Goal: Task Accomplishment & Management: Use online tool/utility

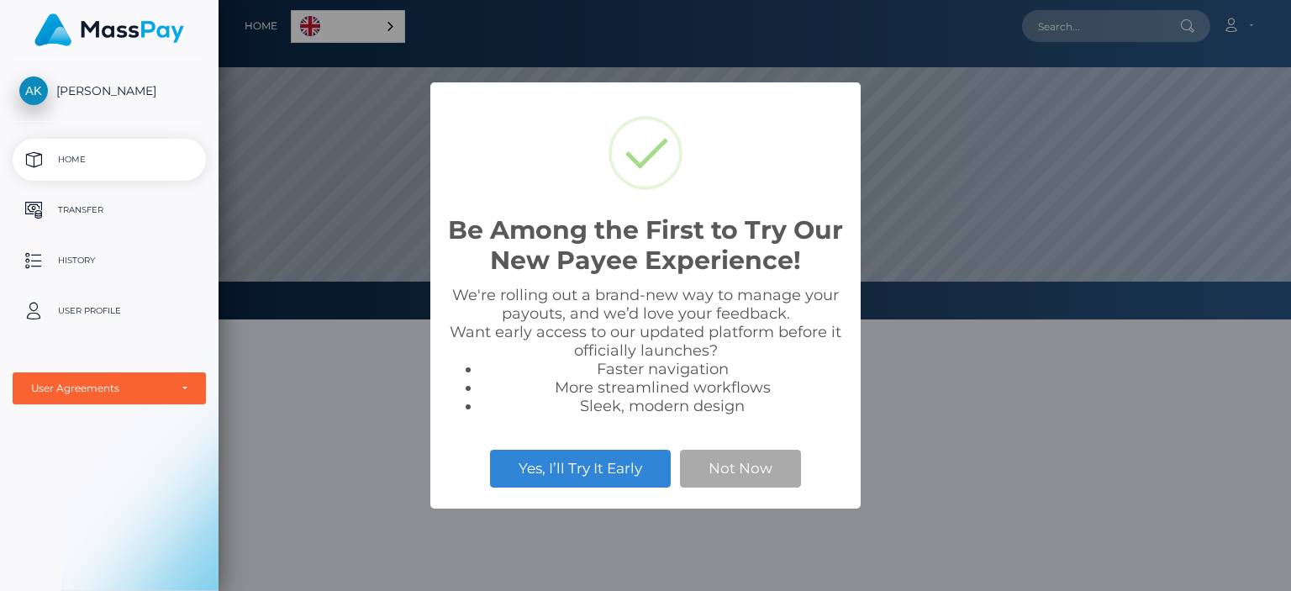
scroll to position [319, 1072]
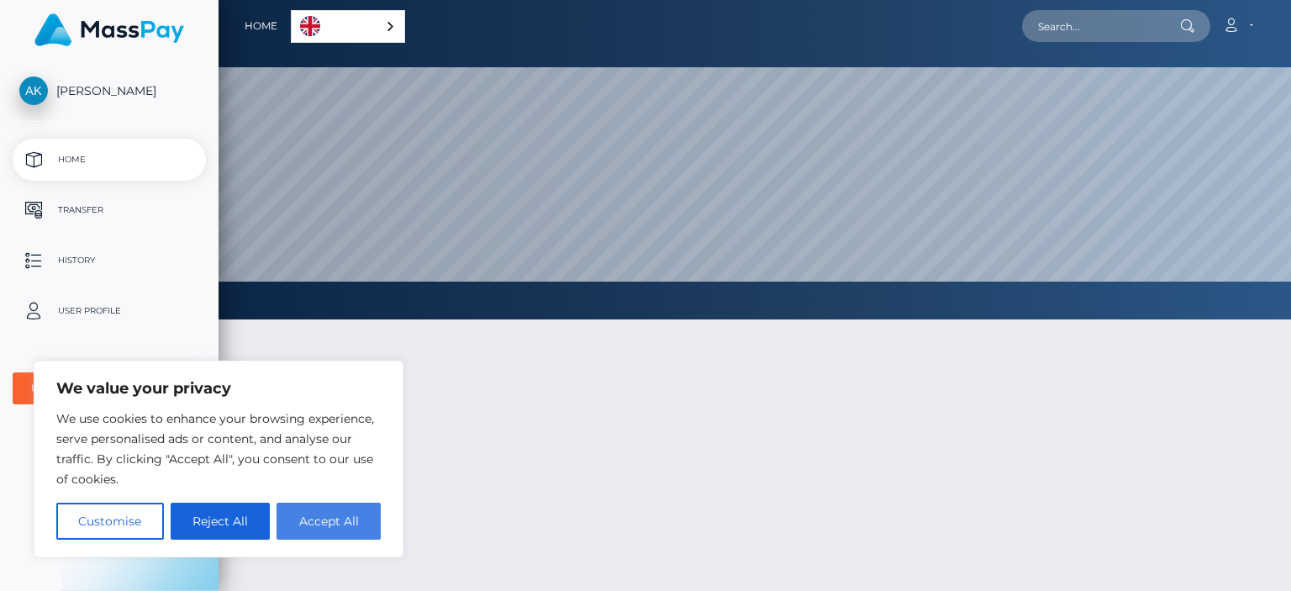
click at [304, 529] on button "Accept All" at bounding box center [329, 521] width 104 height 37
checkbox input "true"
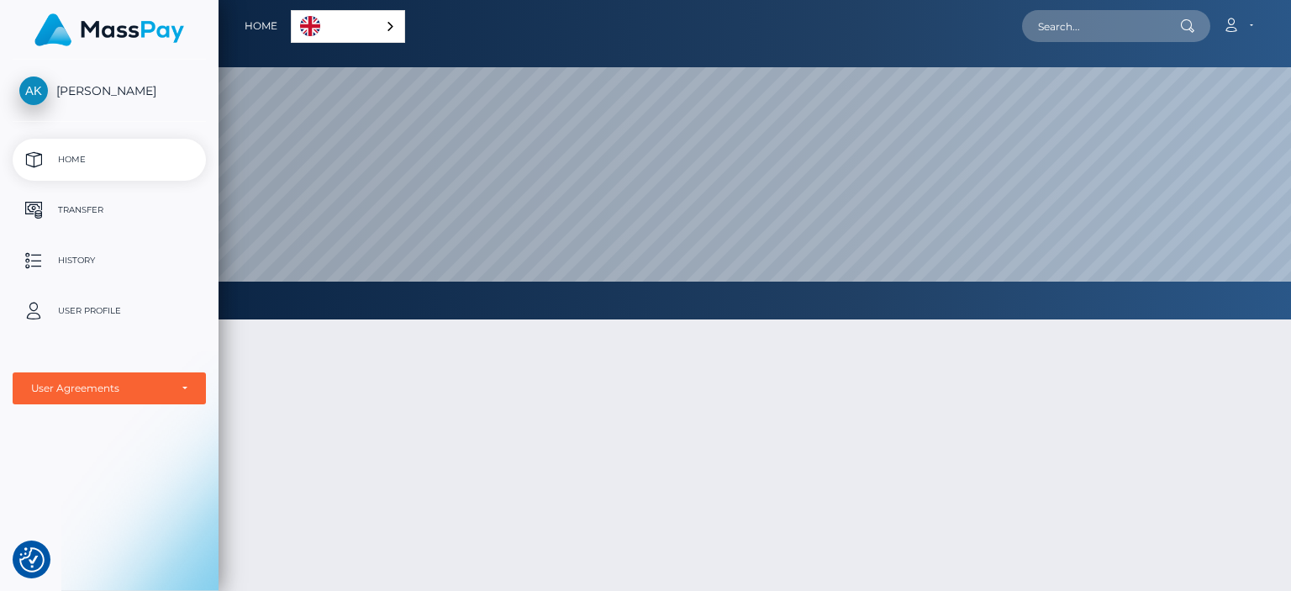
click at [385, 32] on div "English" at bounding box center [348, 26] width 114 height 33
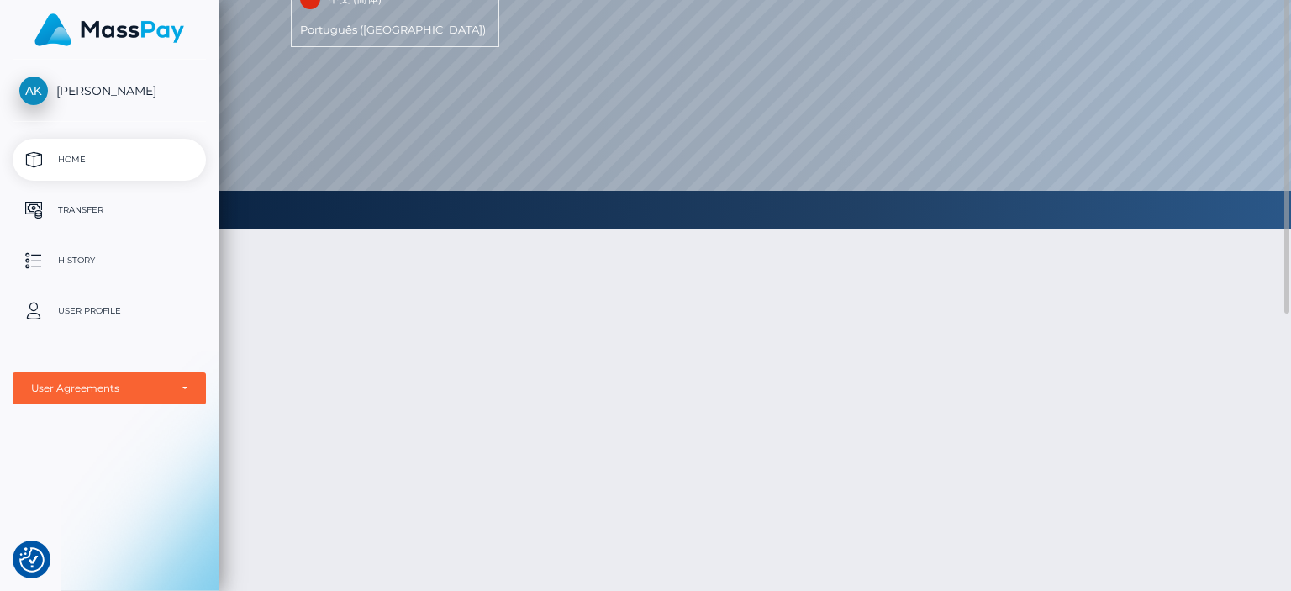
scroll to position [0, 0]
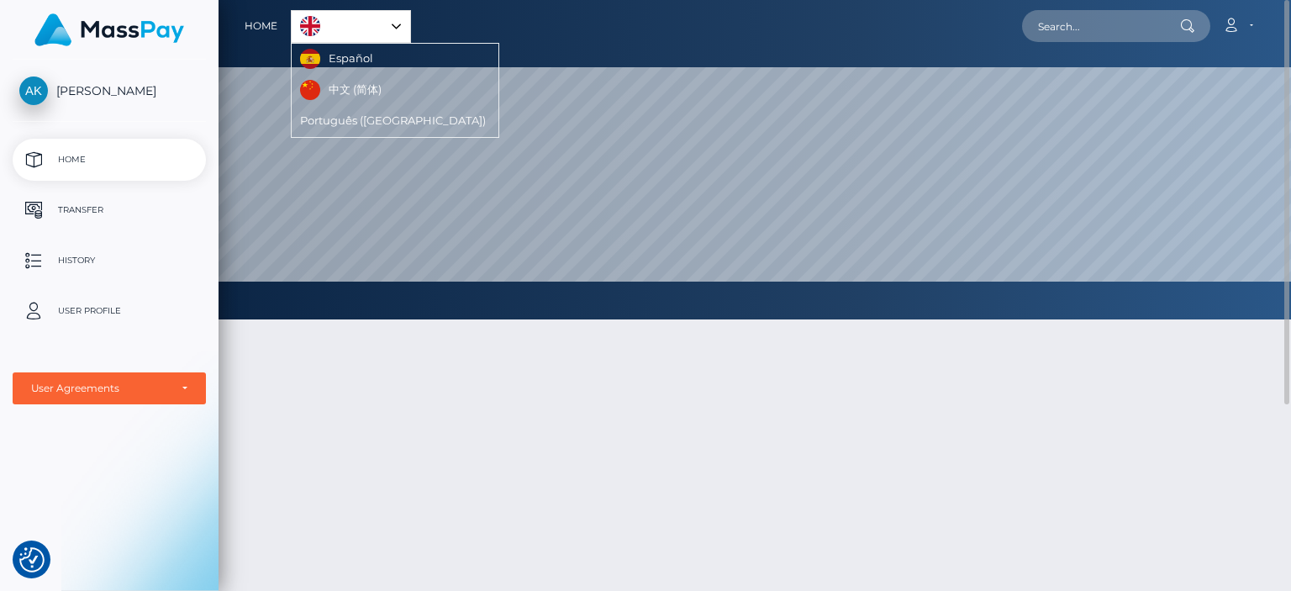
click at [395, 388] on div at bounding box center [755, 537] width 1072 height 487
click at [39, 197] on link "Transfer" at bounding box center [109, 210] width 193 height 42
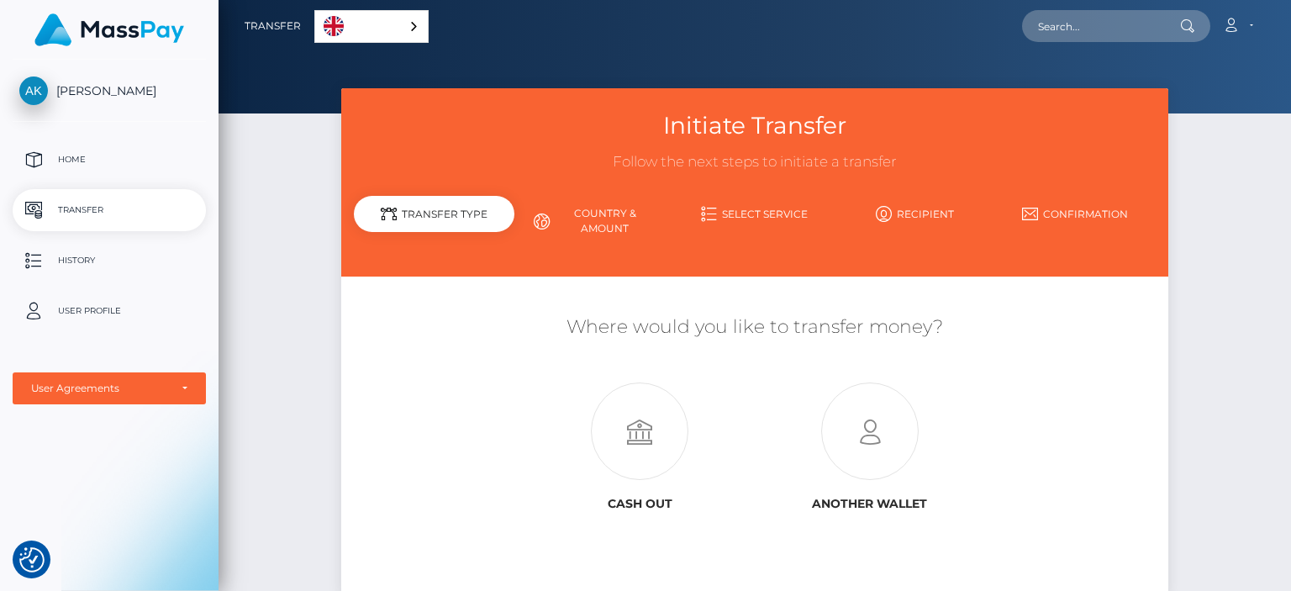
click at [619, 220] on link "Country & Amount" at bounding box center [594, 221] width 161 height 44
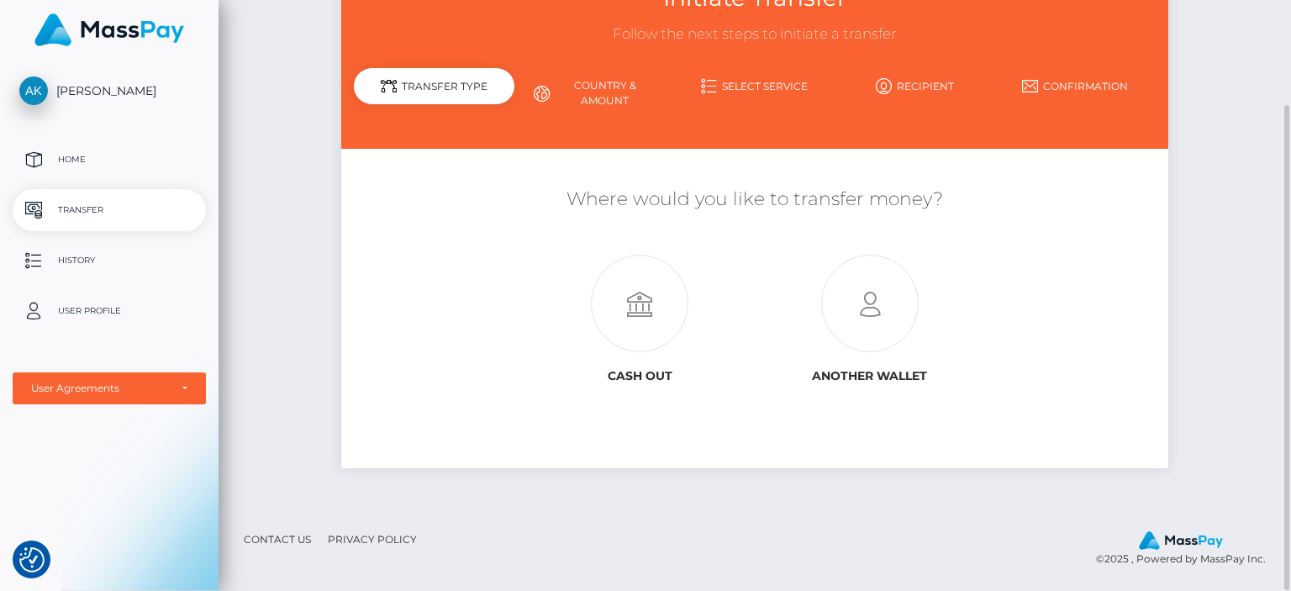
scroll to position [37, 0]
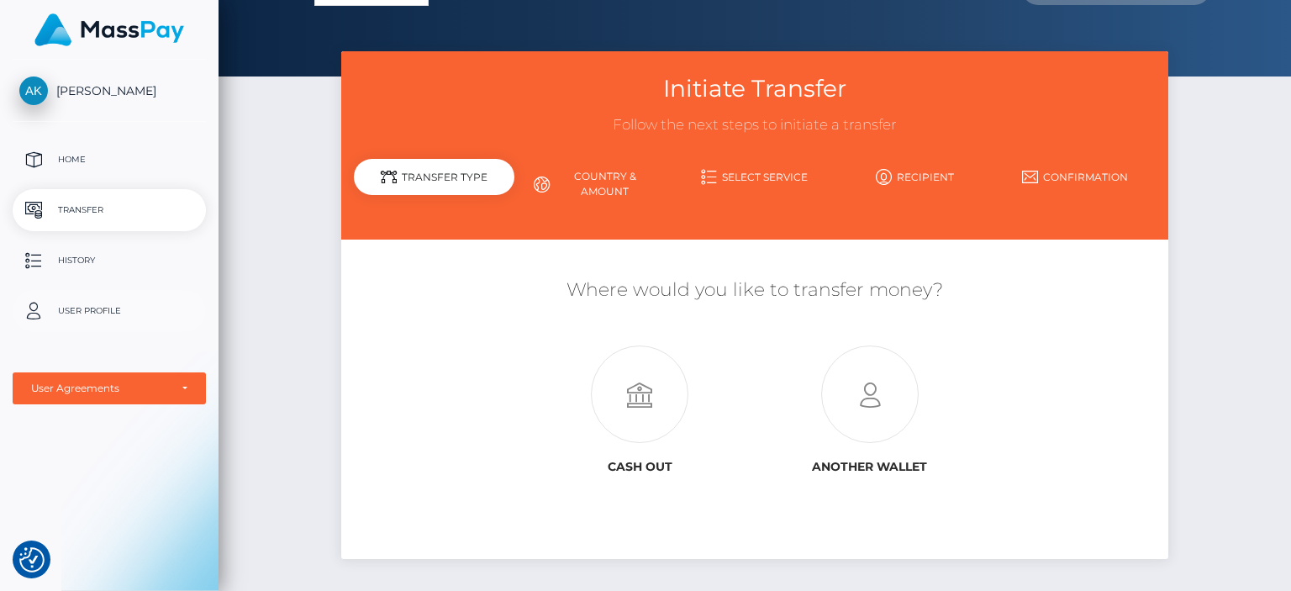
click at [104, 301] on p "User Profile" at bounding box center [109, 310] width 180 height 25
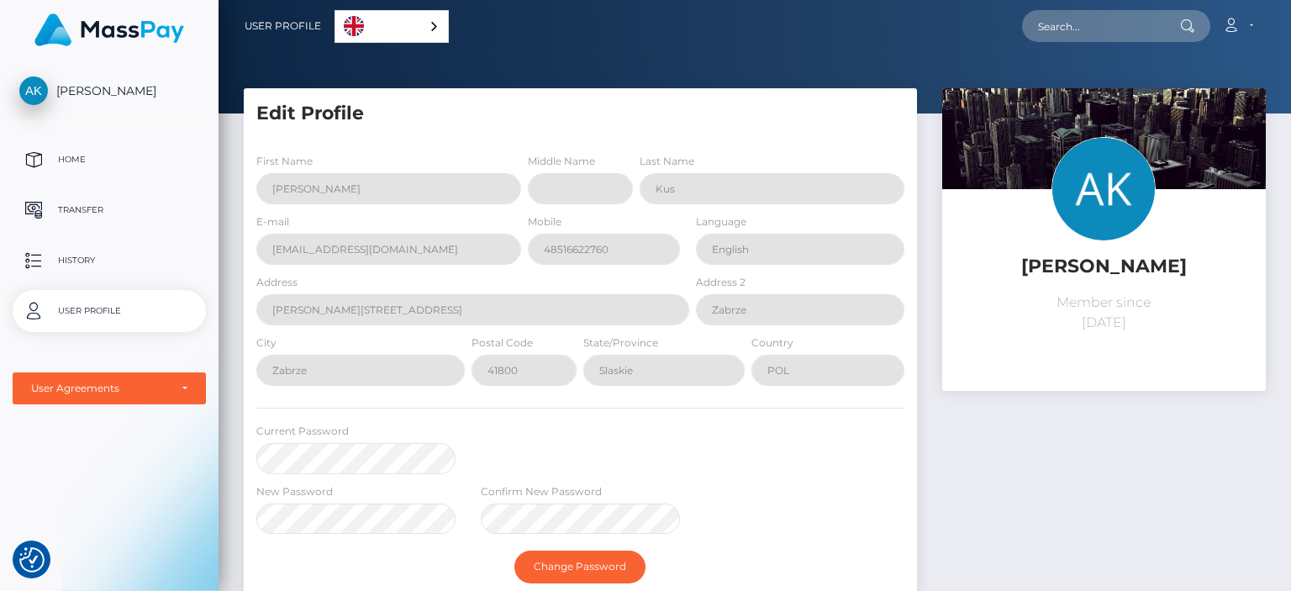
click at [55, 161] on p "Home" at bounding box center [109, 159] width 180 height 25
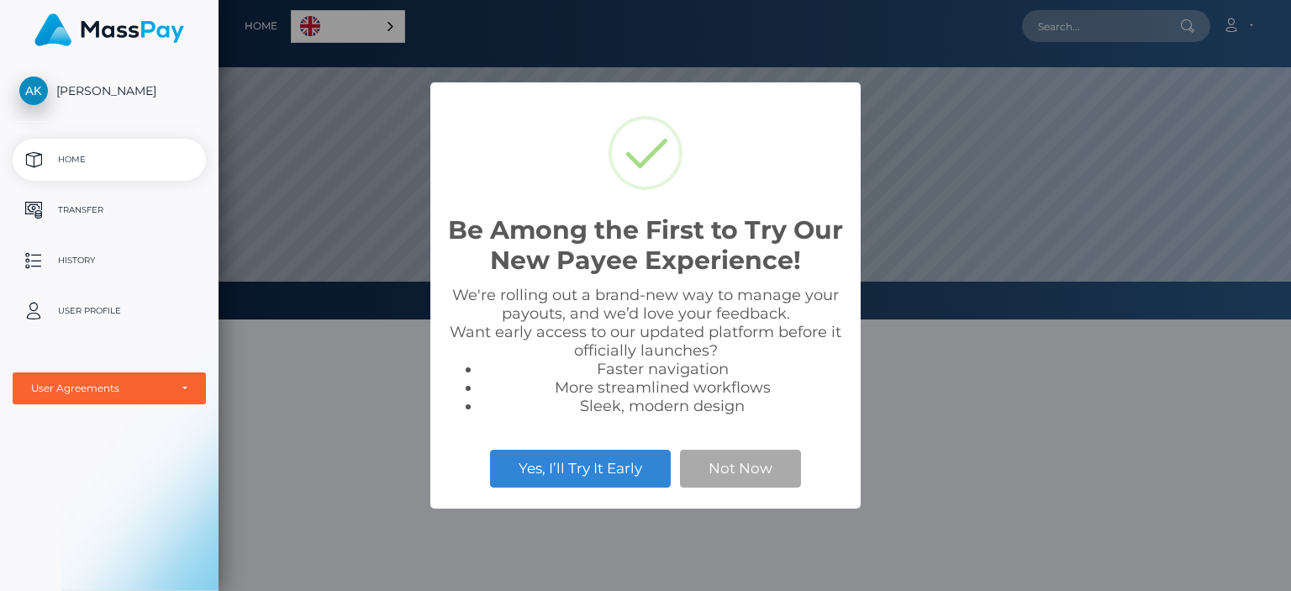
scroll to position [319, 1072]
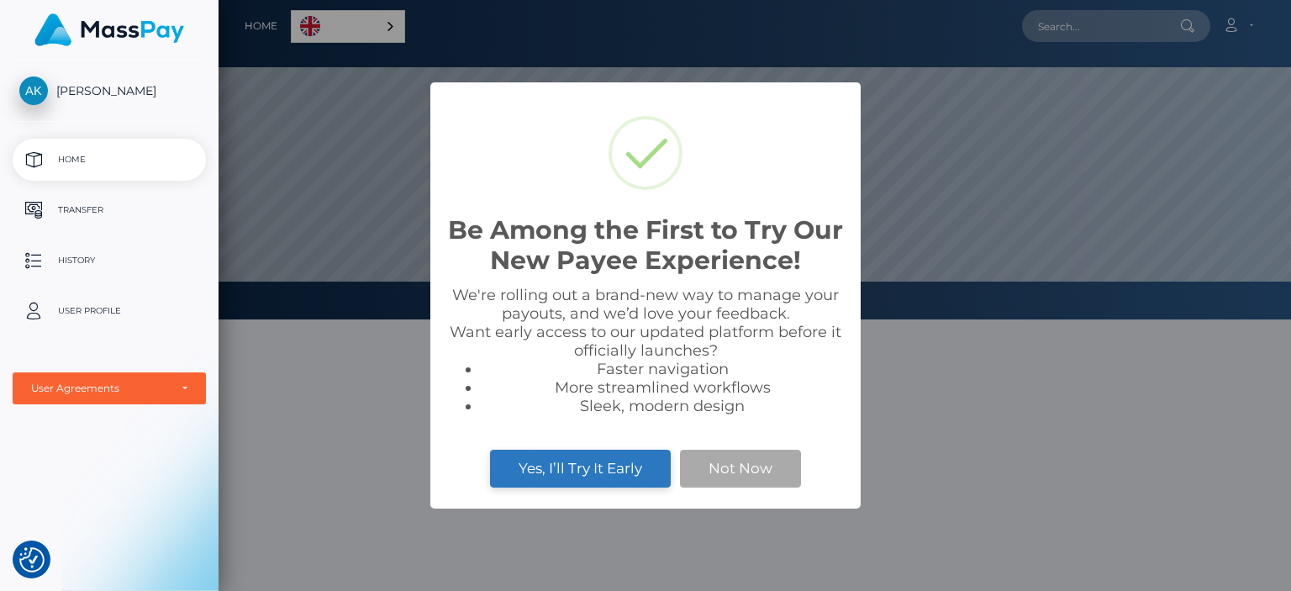
click at [570, 470] on button "Yes, I’ll Try It Early" at bounding box center [580, 468] width 181 height 37
